Goal: Find specific page/section: Find specific page/section

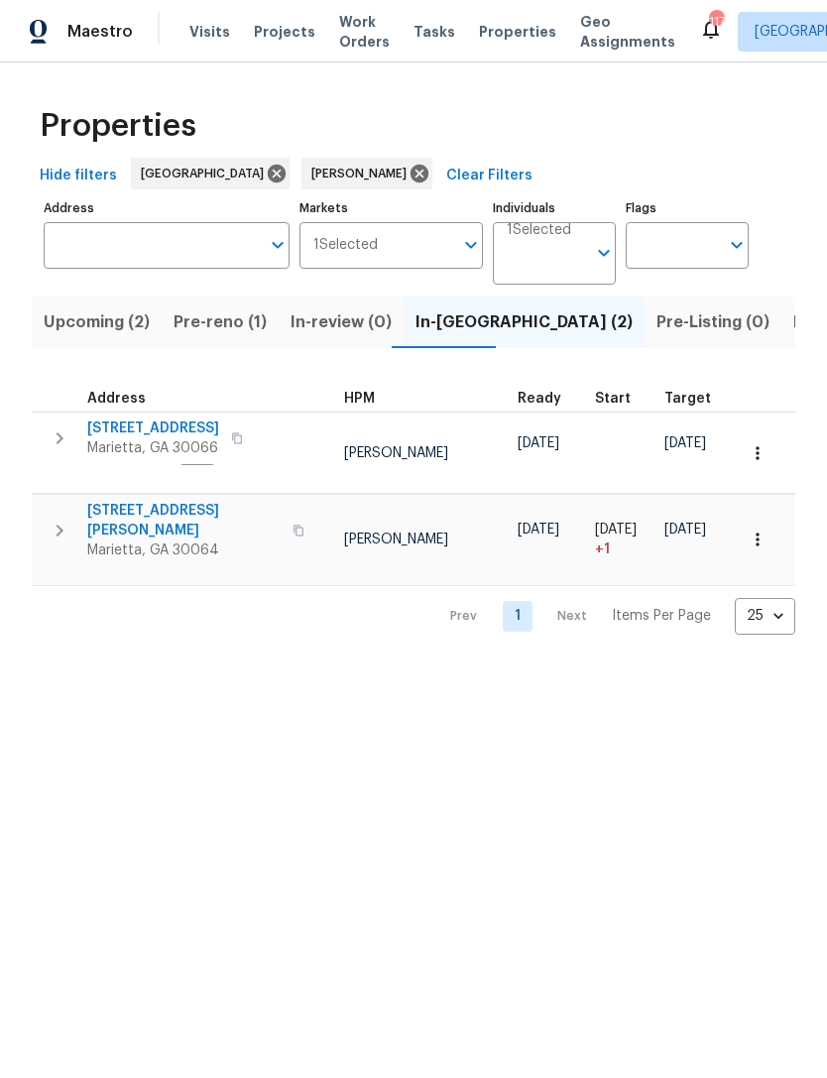
scroll to position [0, 155]
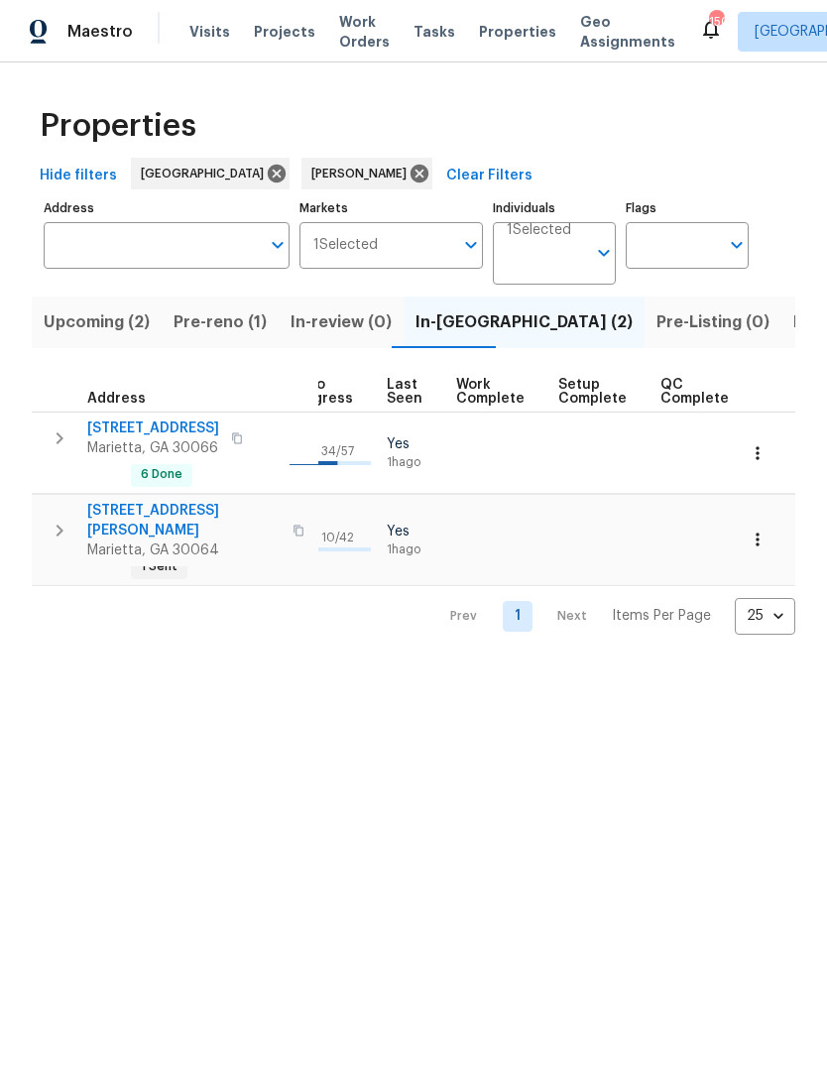
scroll to position [0, 919]
click at [793, 324] on span "Listed (14)" at bounding box center [834, 322] width 83 height 28
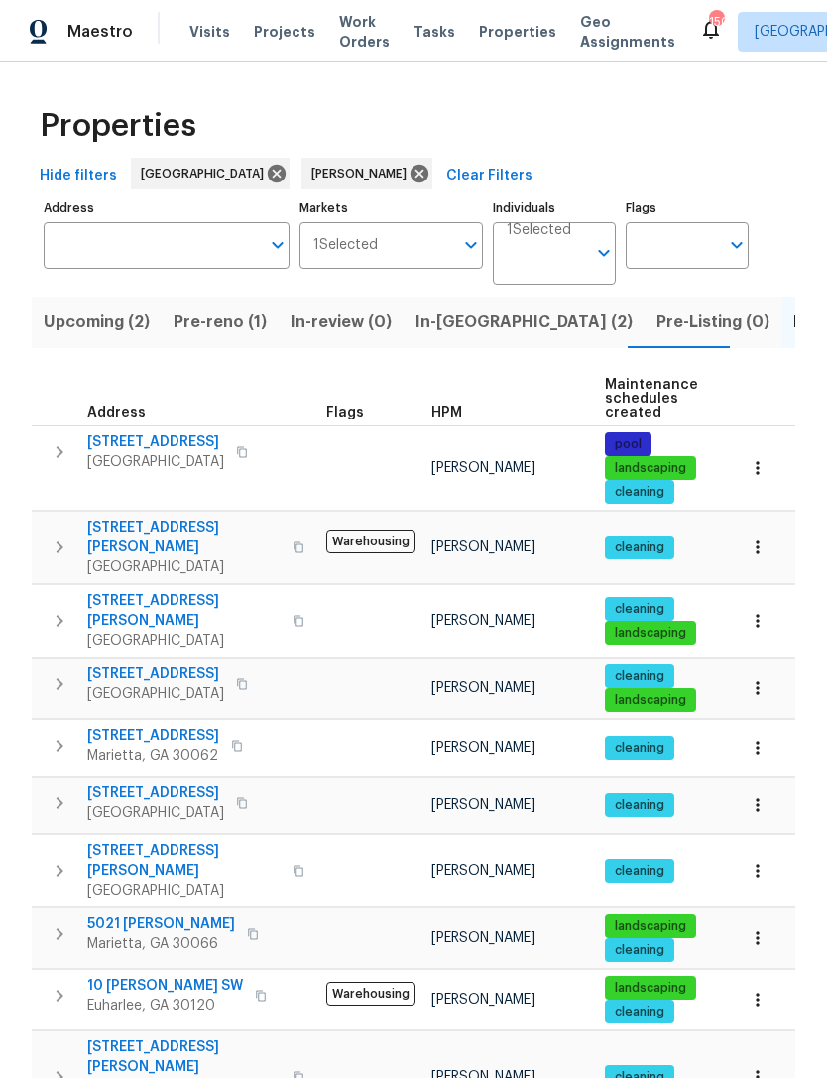
click at [176, 446] on span "[STREET_ADDRESS]" at bounding box center [155, 442] width 137 height 20
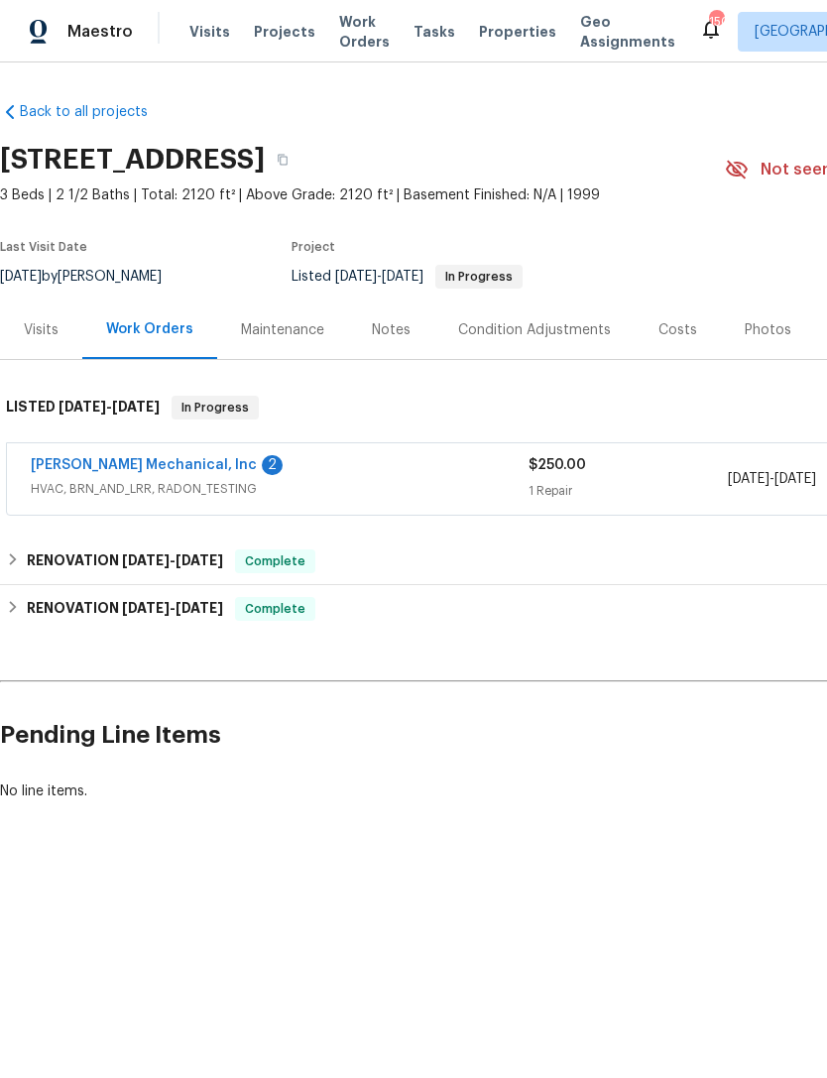
click at [118, 465] on link "[PERSON_NAME] Mechanical, Inc" at bounding box center [144, 465] width 226 height 14
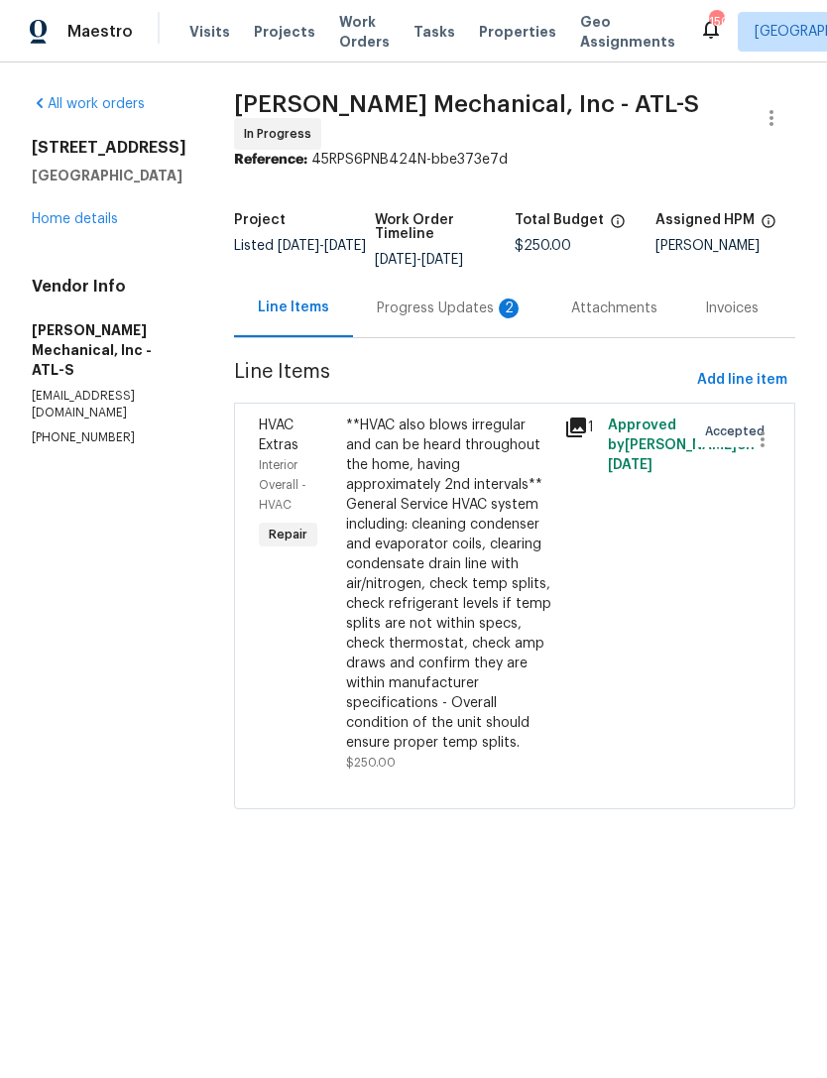
click at [435, 306] on div "Progress Updates 2" at bounding box center [450, 308] width 147 height 20
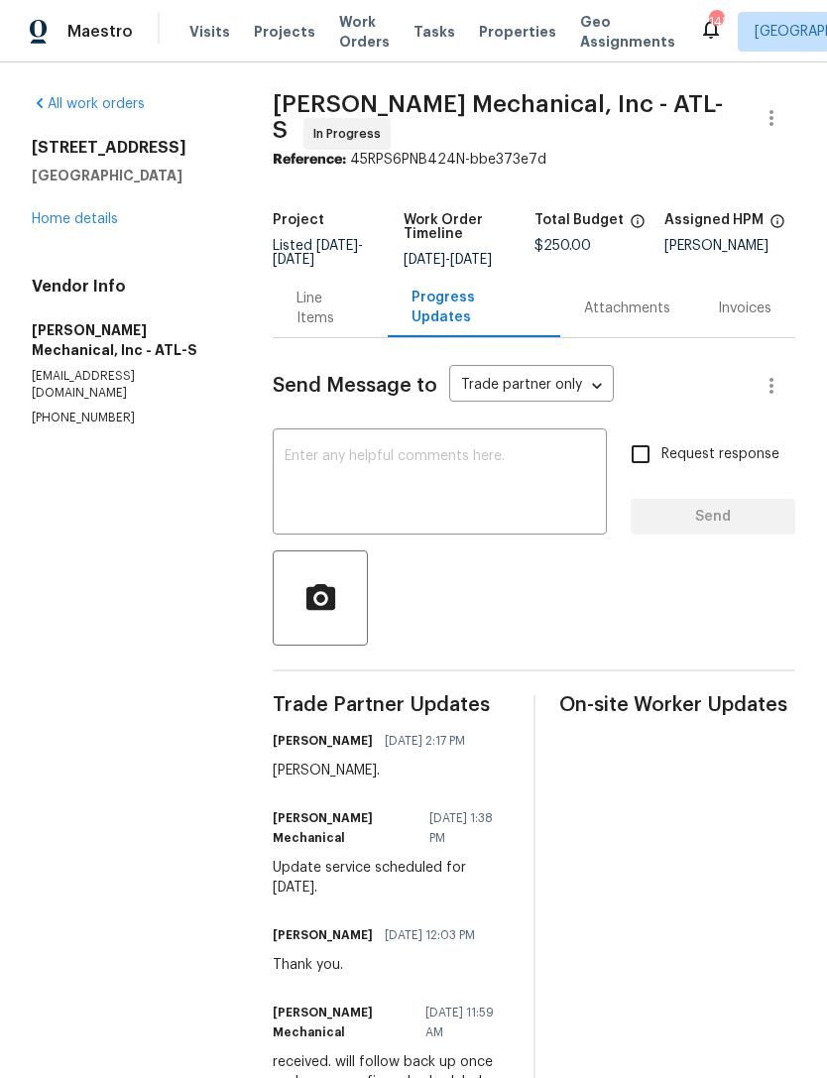
click at [76, 220] on link "Home details" at bounding box center [75, 219] width 86 height 14
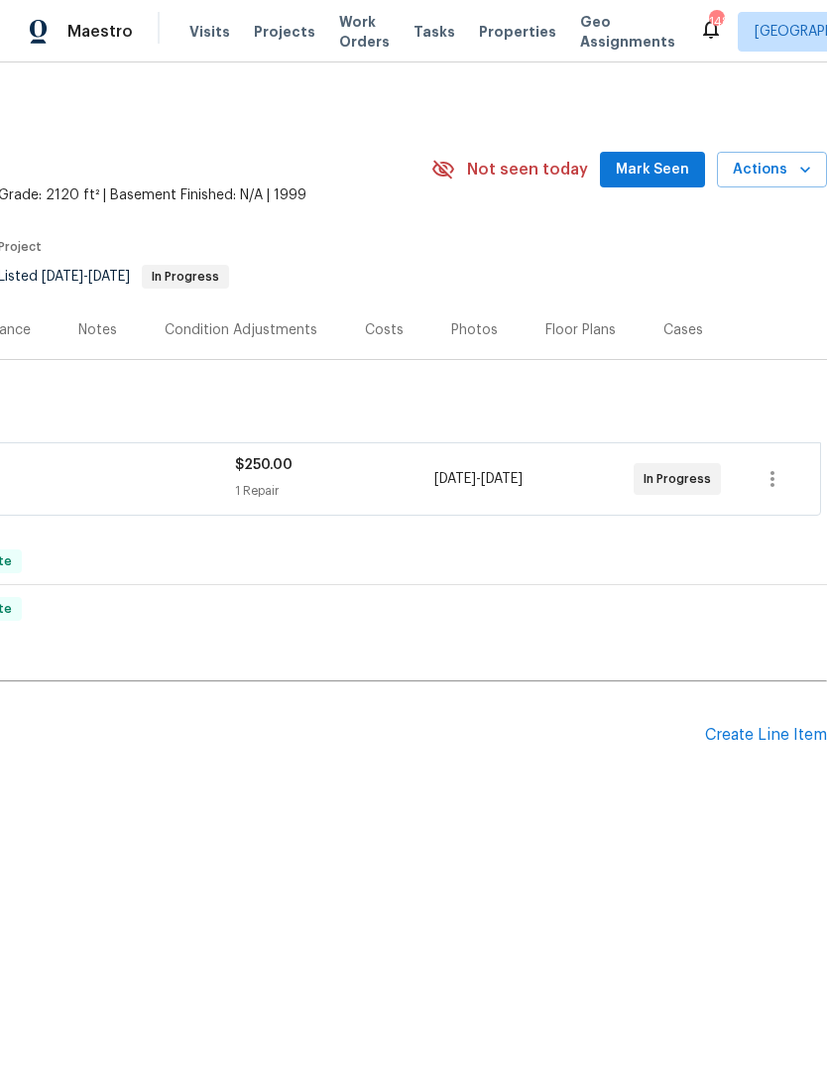
scroll to position [0, 293]
click at [665, 168] on span "Mark Seen" at bounding box center [652, 170] width 73 height 25
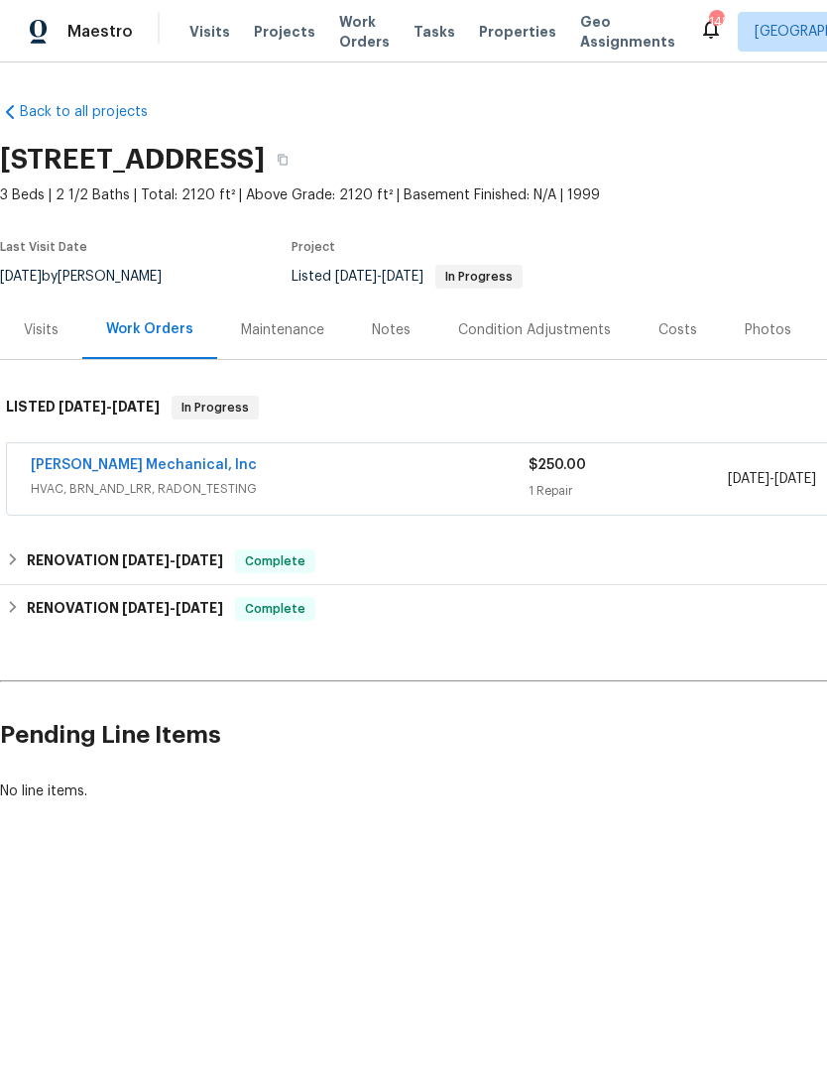
scroll to position [0, 0]
click at [87, 1] on div "Maestro Visits Projects Work Orders Tasks Properties Geo Assignments 148 Atlant…" at bounding box center [413, 31] width 827 height 62
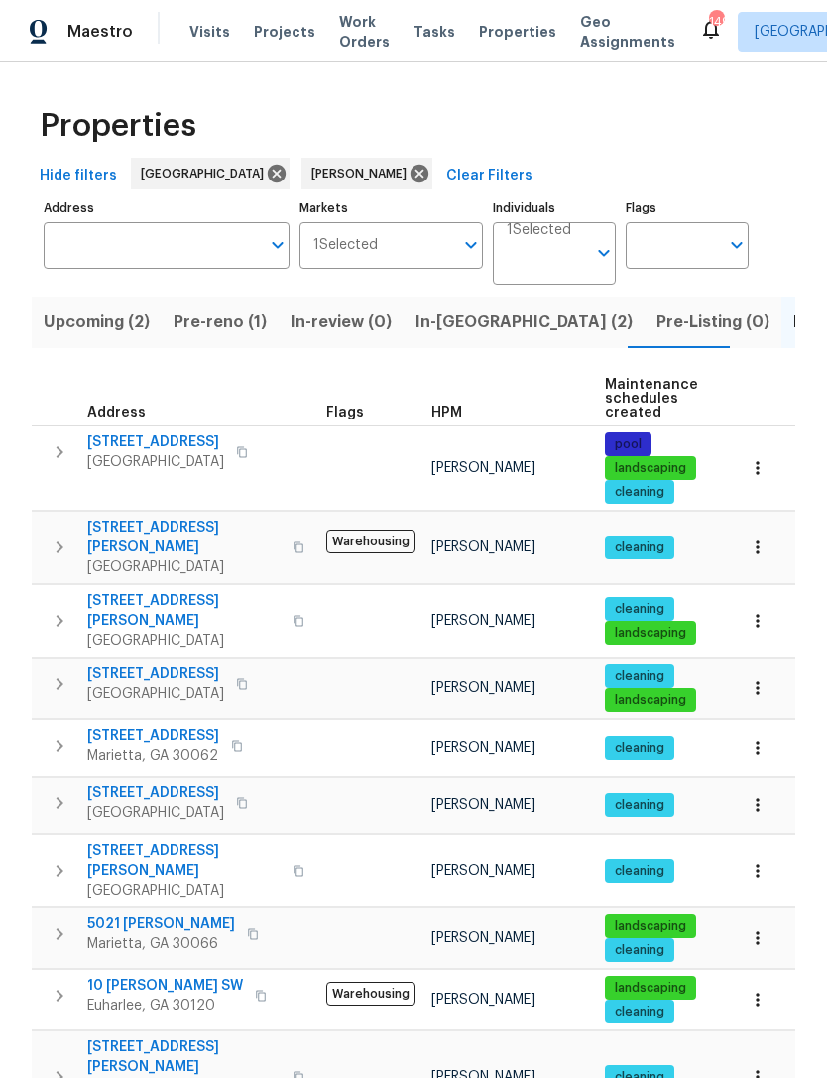
click at [200, 308] on button "Pre-reno (1)" at bounding box center [220, 322] width 117 height 52
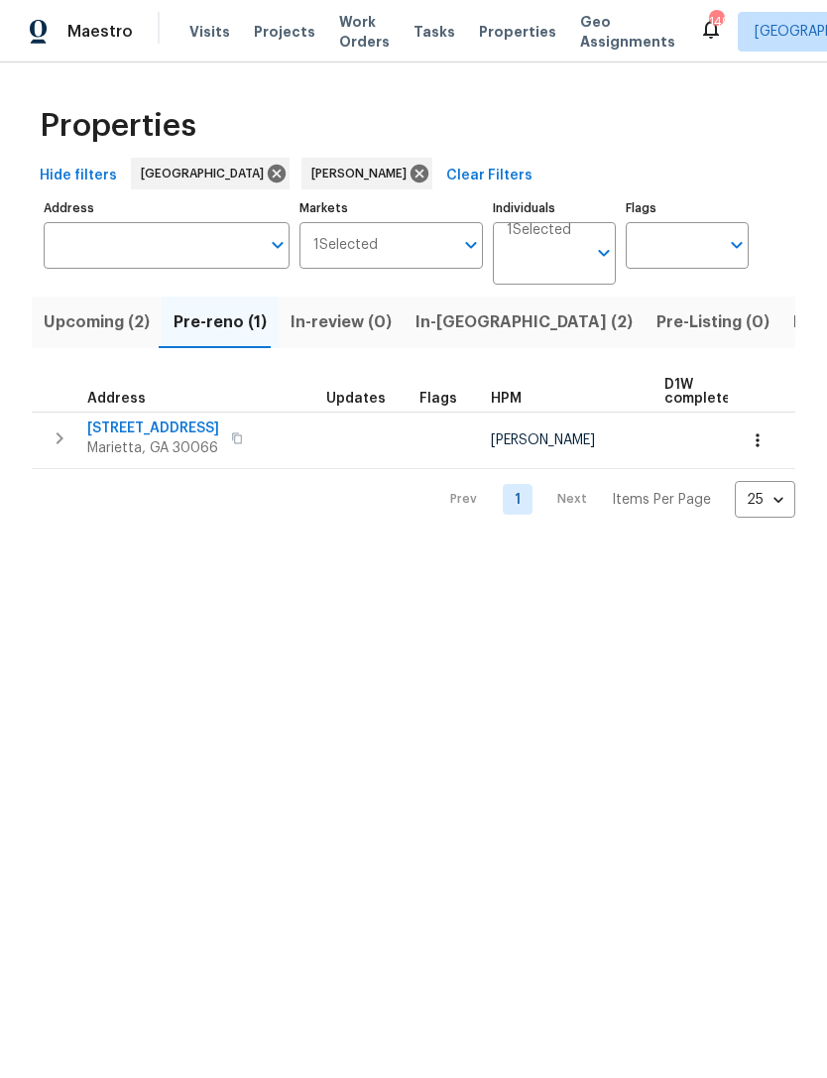
click at [106, 298] on button "Upcoming (2)" at bounding box center [97, 322] width 130 height 52
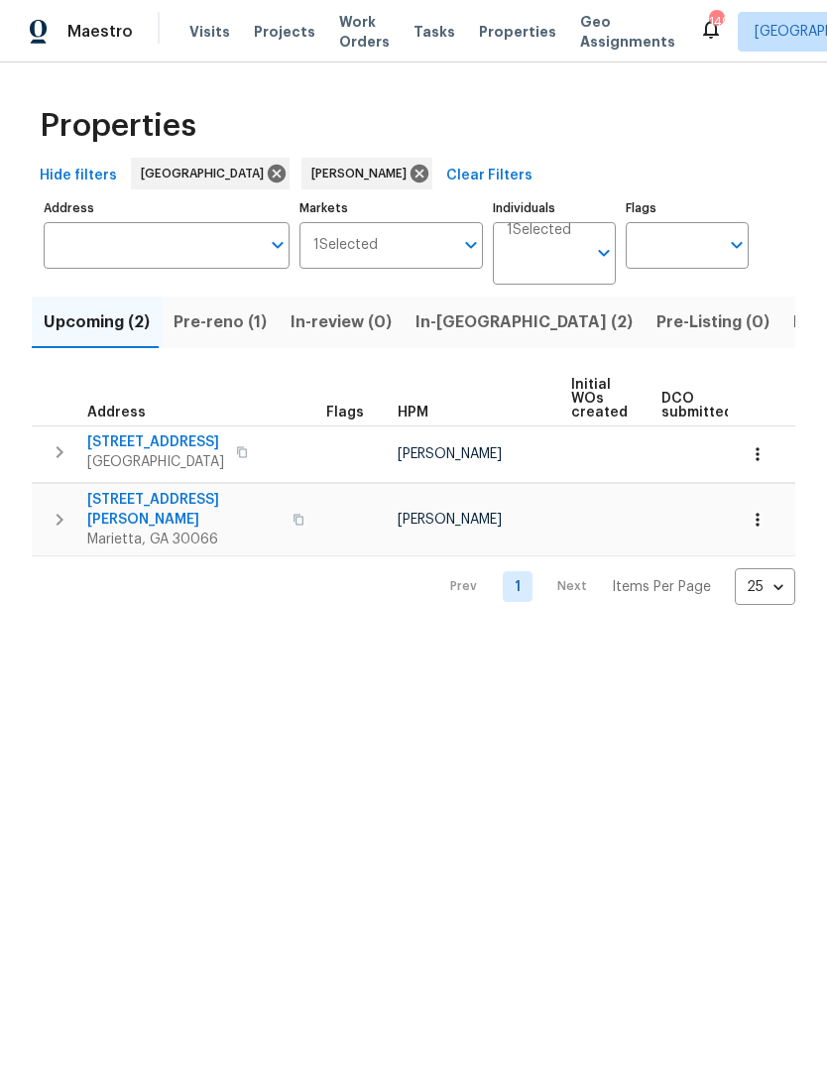
click at [226, 327] on span "Pre-reno (1)" at bounding box center [219, 322] width 93 height 28
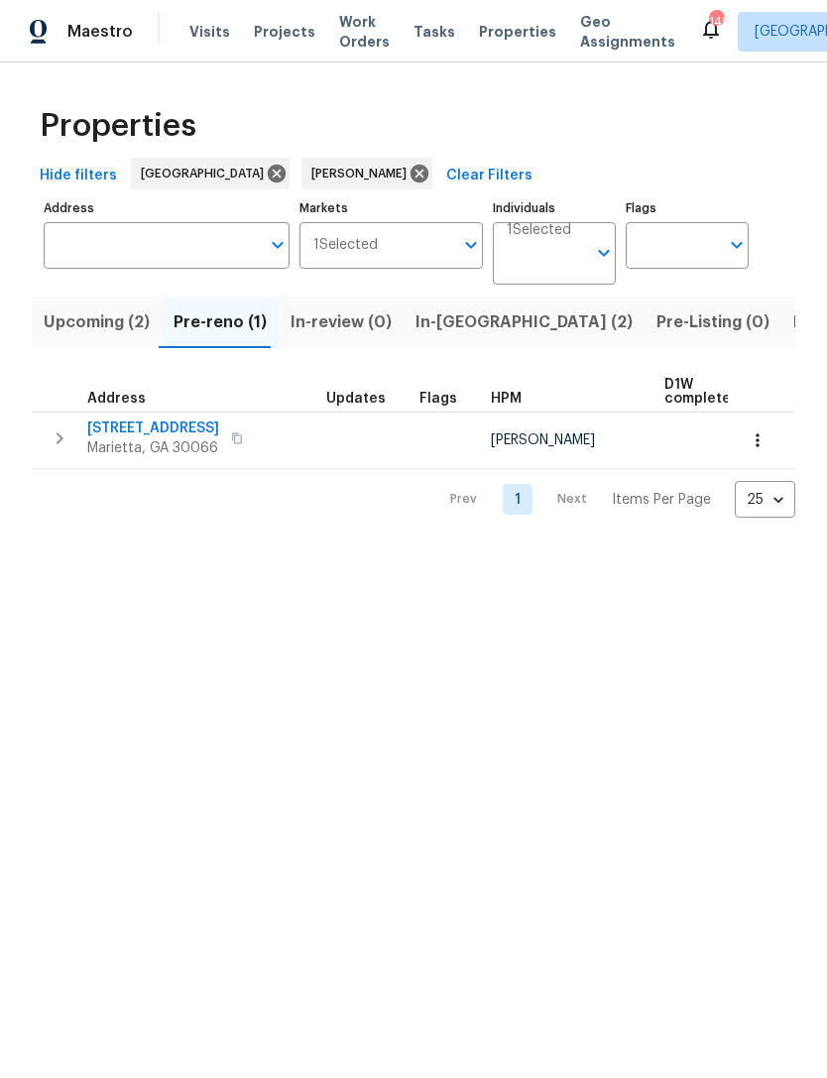
click at [173, 434] on span "180 Parkstone Way" at bounding box center [153, 428] width 132 height 20
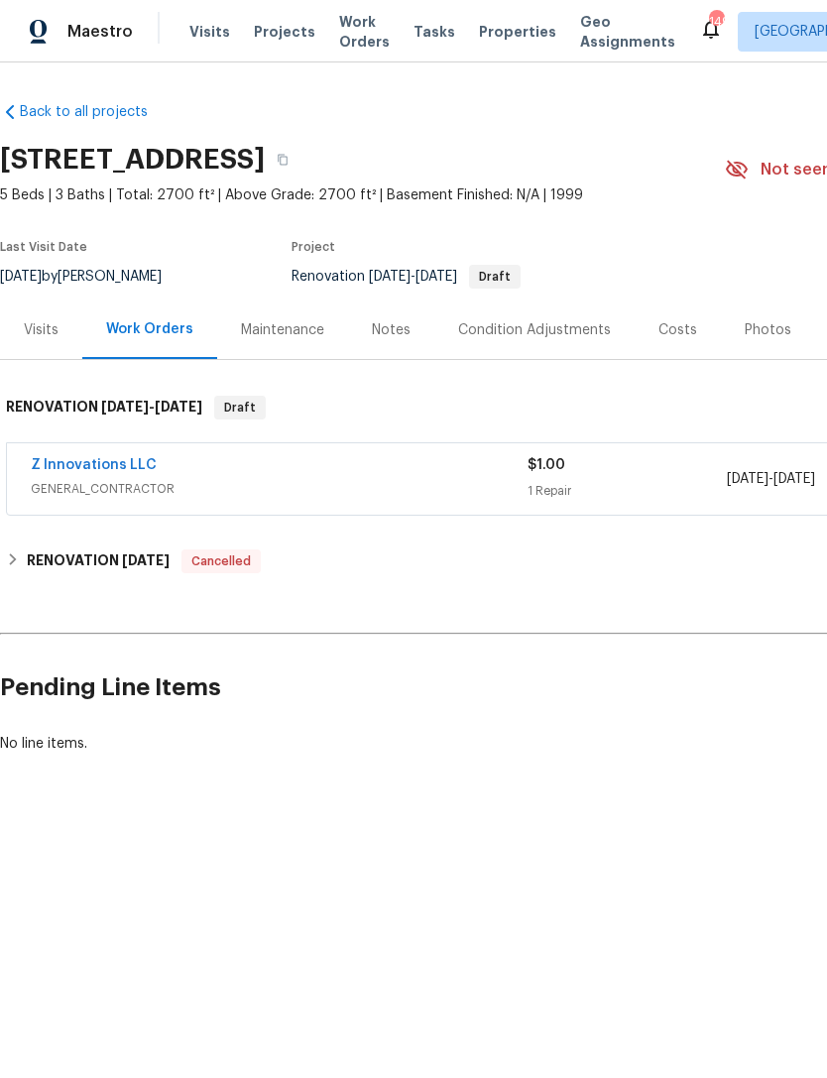
click at [33, 325] on div "Visits" at bounding box center [41, 330] width 35 height 20
